Goal: Information Seeking & Learning: Find specific fact

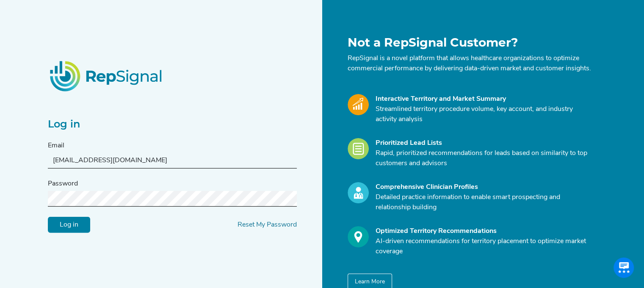
click at [69, 226] on input "Log in" at bounding box center [69, 225] width 42 height 16
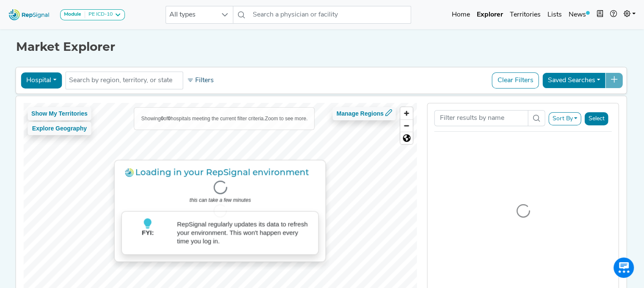
click at [206, 78] on button "Filters" at bounding box center [200, 80] width 31 height 14
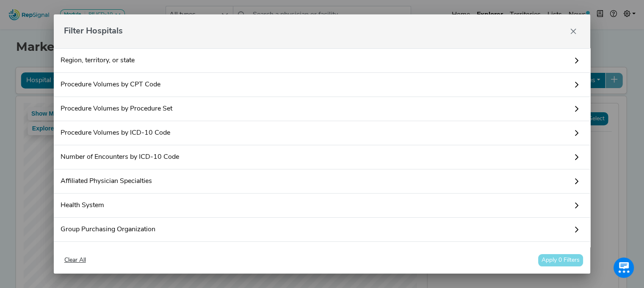
click at [186, 86] on link "Procedure Volumes by CPT Code" at bounding box center [322, 85] width 537 height 24
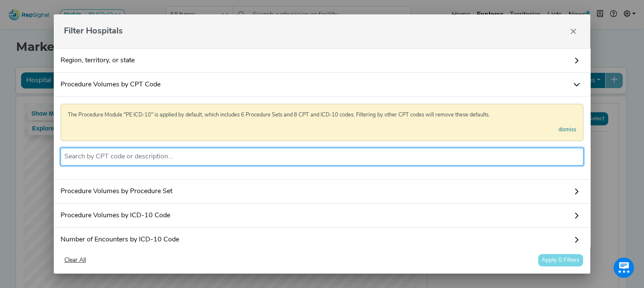
click at [171, 159] on input "text" at bounding box center [322, 157] width 516 height 10
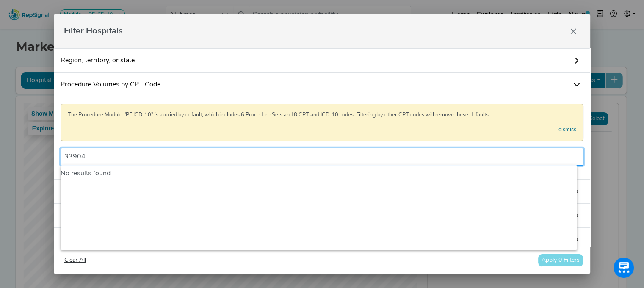
type input "33904"
click at [559, 129] on link "dismiss" at bounding box center [568, 130] width 18 height 8
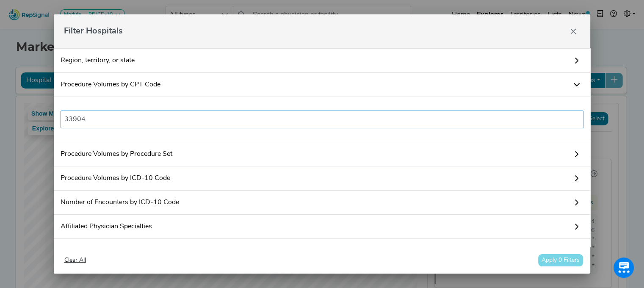
click at [307, 122] on input "33904" at bounding box center [322, 119] width 516 height 10
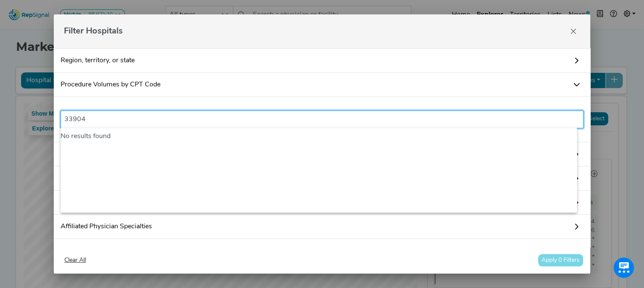
click at [300, 115] on input "33904" at bounding box center [322, 119] width 516 height 10
click at [574, 85] on icon at bounding box center [577, 84] width 6 height 3
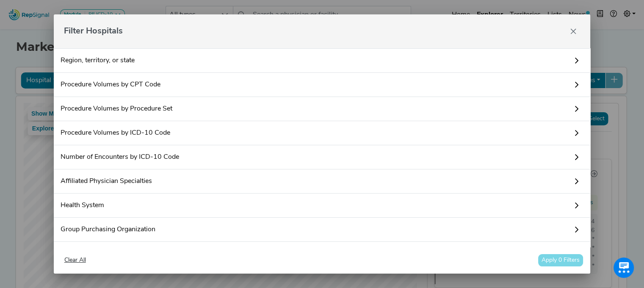
click at [166, 90] on link "Procedure Volumes by CPT Code" at bounding box center [322, 85] width 537 height 24
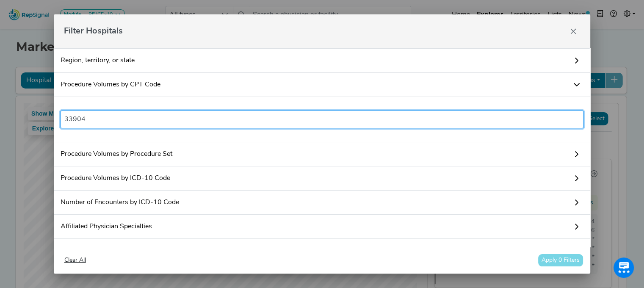
click at [144, 119] on input "33904" at bounding box center [322, 119] width 516 height 10
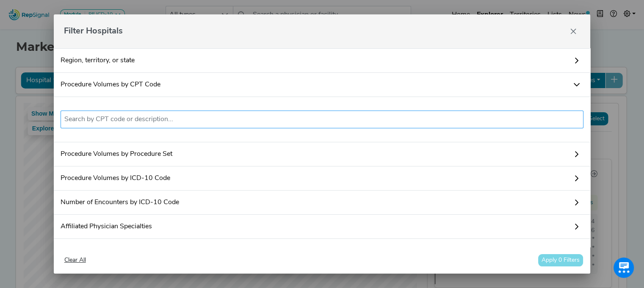
click at [144, 119] on input "text" at bounding box center [322, 119] width 516 height 10
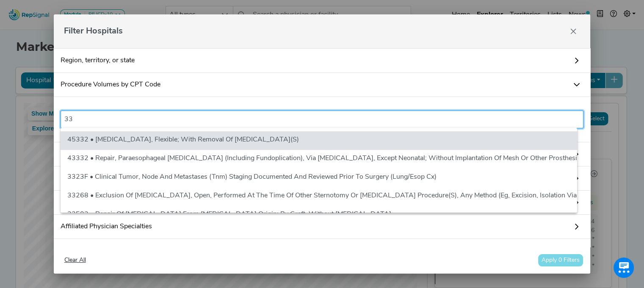
type input "3"
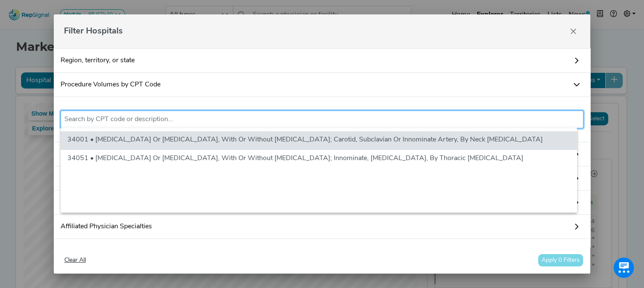
click at [134, 122] on input "text" at bounding box center [322, 119] width 516 height 10
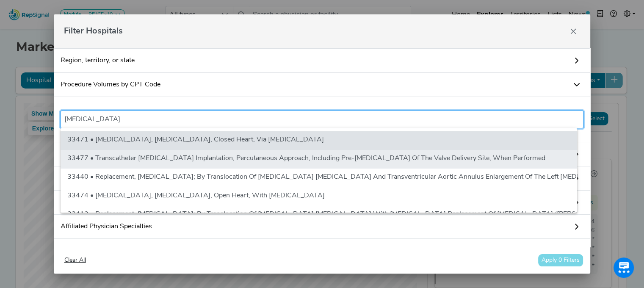
type input "[MEDICAL_DATA]"
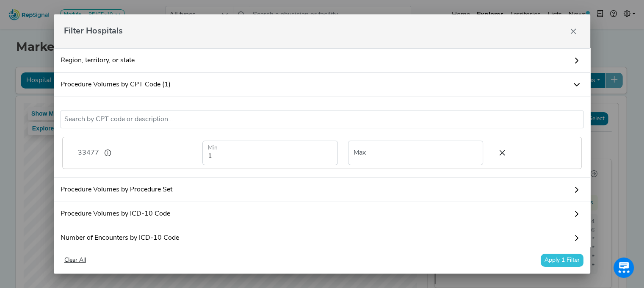
click at [555, 261] on button "Apply 1 Filter" at bounding box center [562, 260] width 43 height 13
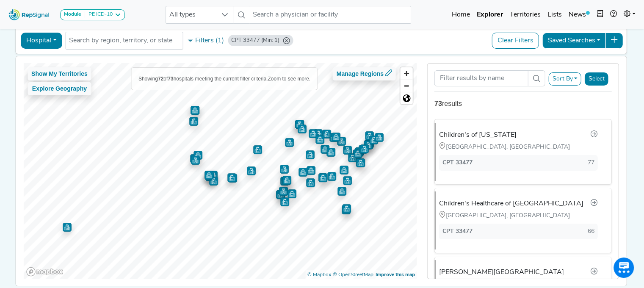
scroll to position [40, 0]
click at [248, 39] on div "CPT 33477 (Min: 1)" at bounding box center [255, 40] width 48 height 8
click at [213, 40] on button "Filters (1)" at bounding box center [206, 40] width 42 height 14
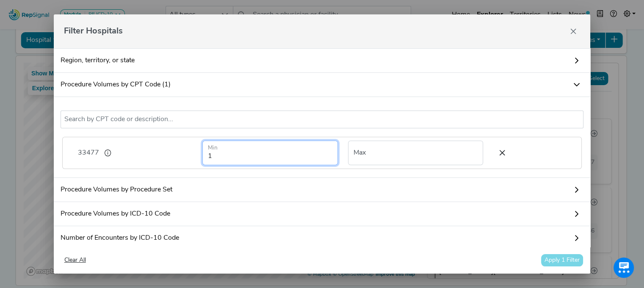
drag, startPoint x: 300, startPoint y: 157, endPoint x: 188, endPoint y: 153, distance: 111.9
click at [188, 153] on div "33477 1 Min Max" at bounding box center [322, 152] width 506 height 31
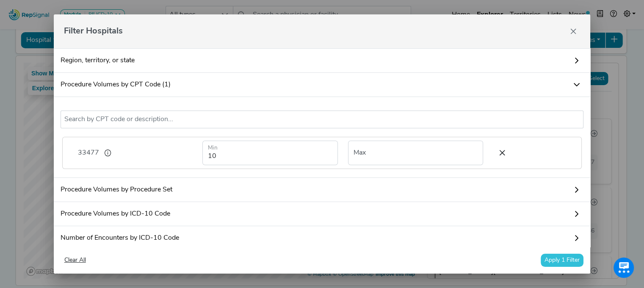
click at [551, 263] on button "Apply 1 Filter" at bounding box center [562, 260] width 43 height 13
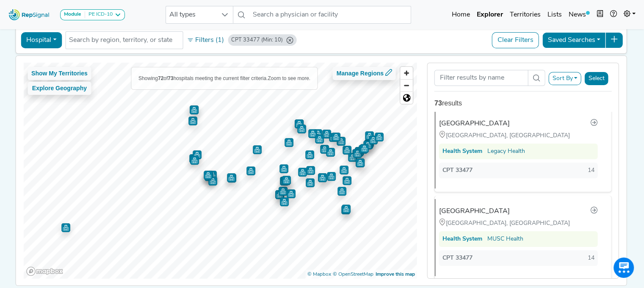
scroll to position [1247, 0]
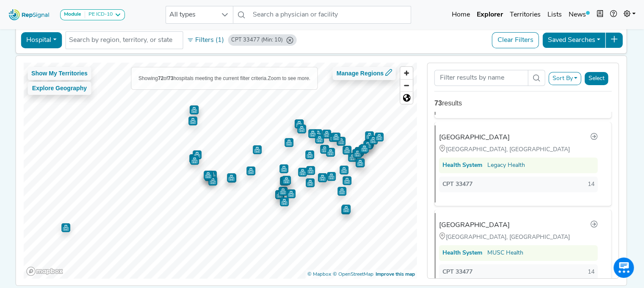
drag, startPoint x: 212, startPoint y: 39, endPoint x: 222, endPoint y: 42, distance: 10.9
click at [212, 39] on button "Filters (1)" at bounding box center [206, 40] width 42 height 14
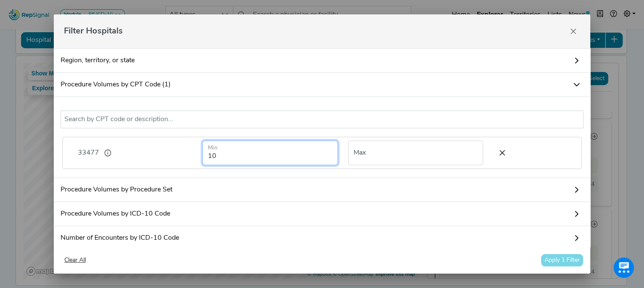
drag, startPoint x: 246, startPoint y: 156, endPoint x: 149, endPoint y: 150, distance: 96.8
click at [149, 150] on div "33477 10 Min Max" at bounding box center [322, 152] width 506 height 31
type input "11"
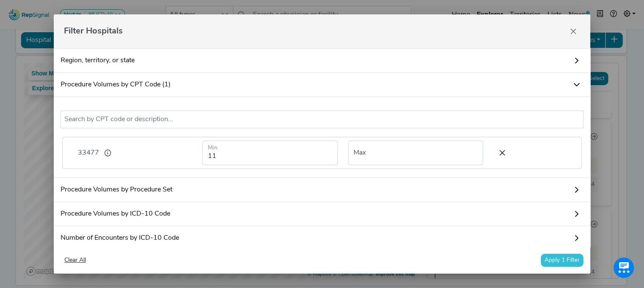
click at [557, 261] on button "Apply 1 Filter" at bounding box center [562, 260] width 43 height 13
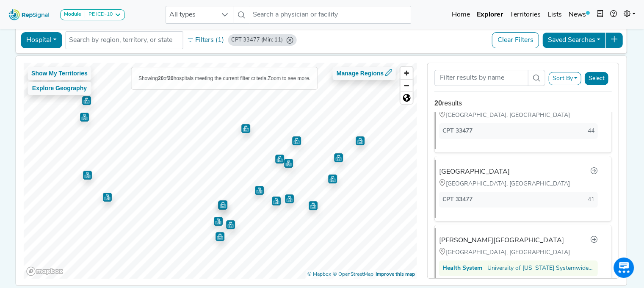
scroll to position [0, 0]
